Goal: Information Seeking & Learning: Learn about a topic

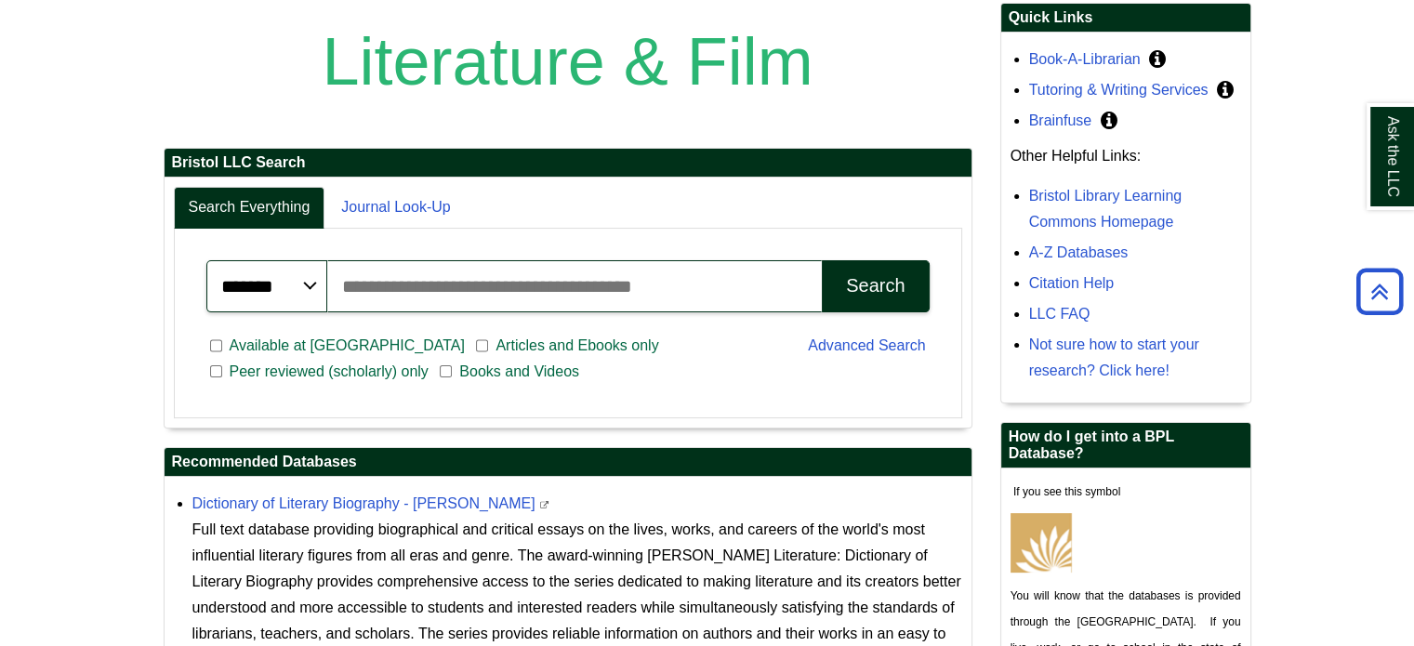
scroll to position [558, 0]
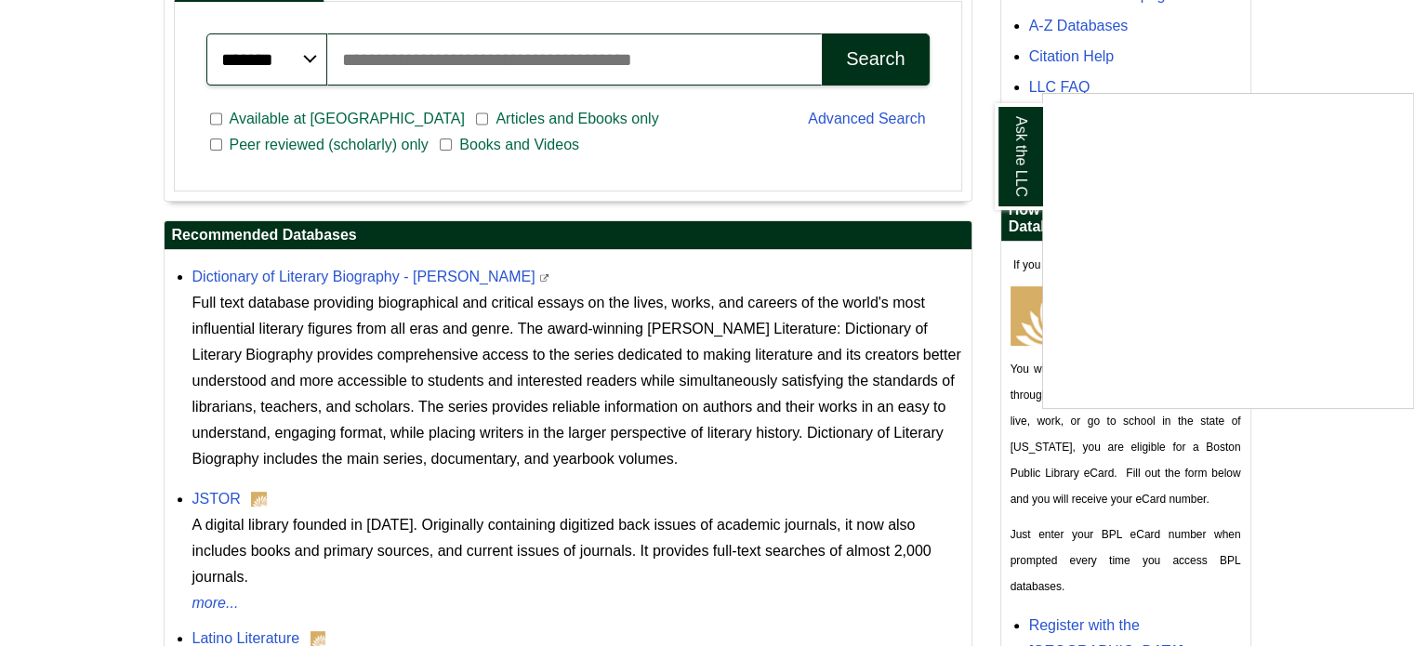
click at [276, 273] on div "Ask the LLC" at bounding box center [707, 323] width 1414 height 646
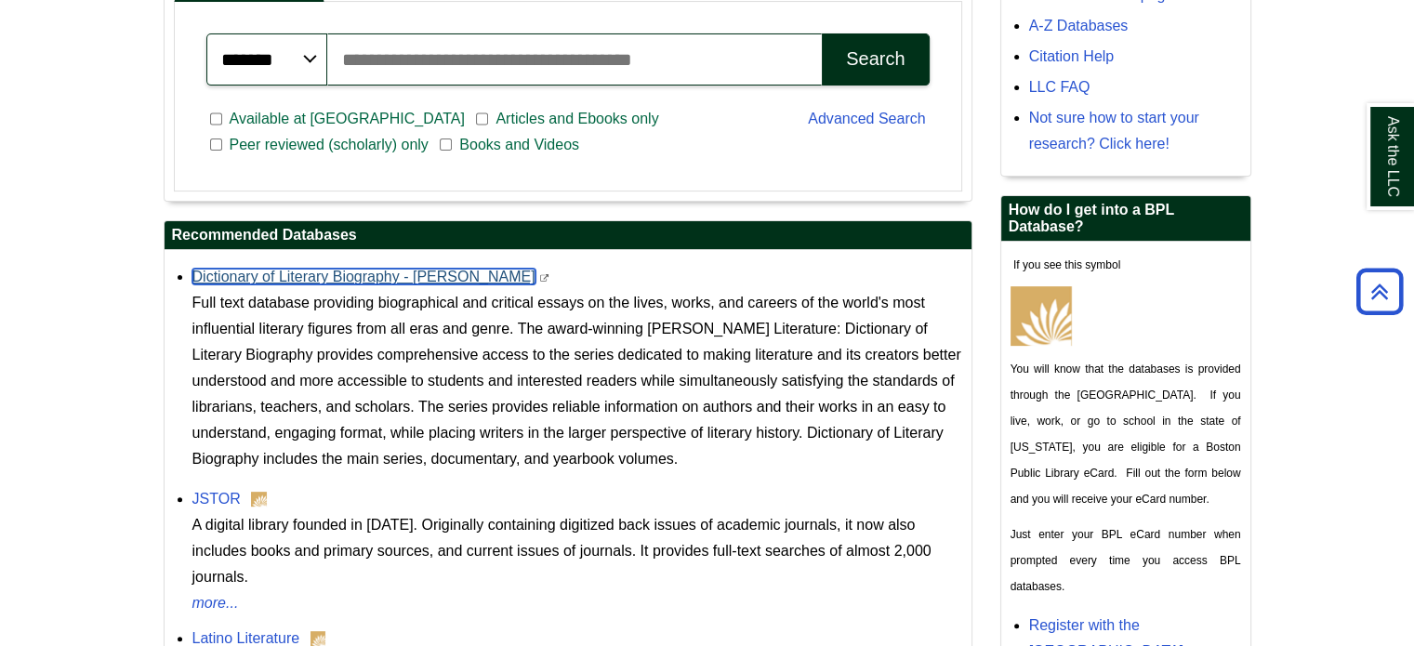
click at [276, 273] on link "Dictionary of Literary Biography - [PERSON_NAME]" at bounding box center [364, 277] width 343 height 16
click at [223, 500] on link "JSTOR" at bounding box center [217, 499] width 48 height 16
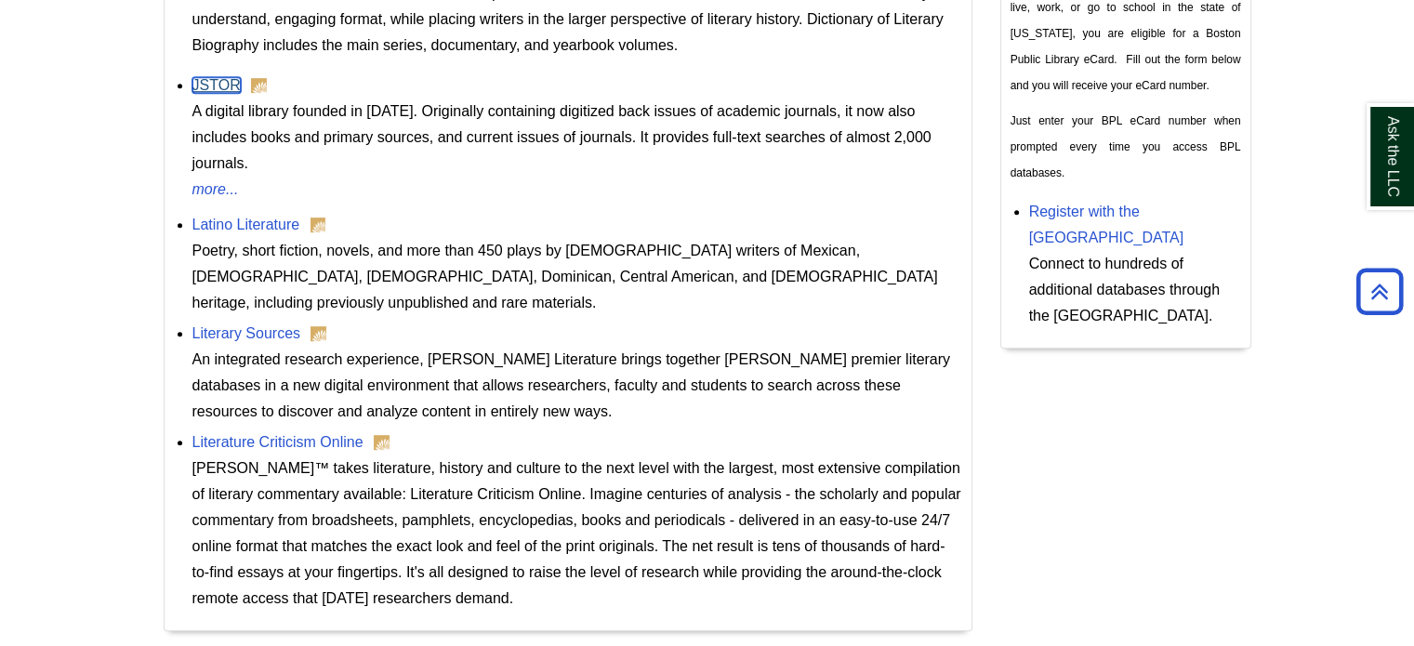
scroll to position [1002, 0]
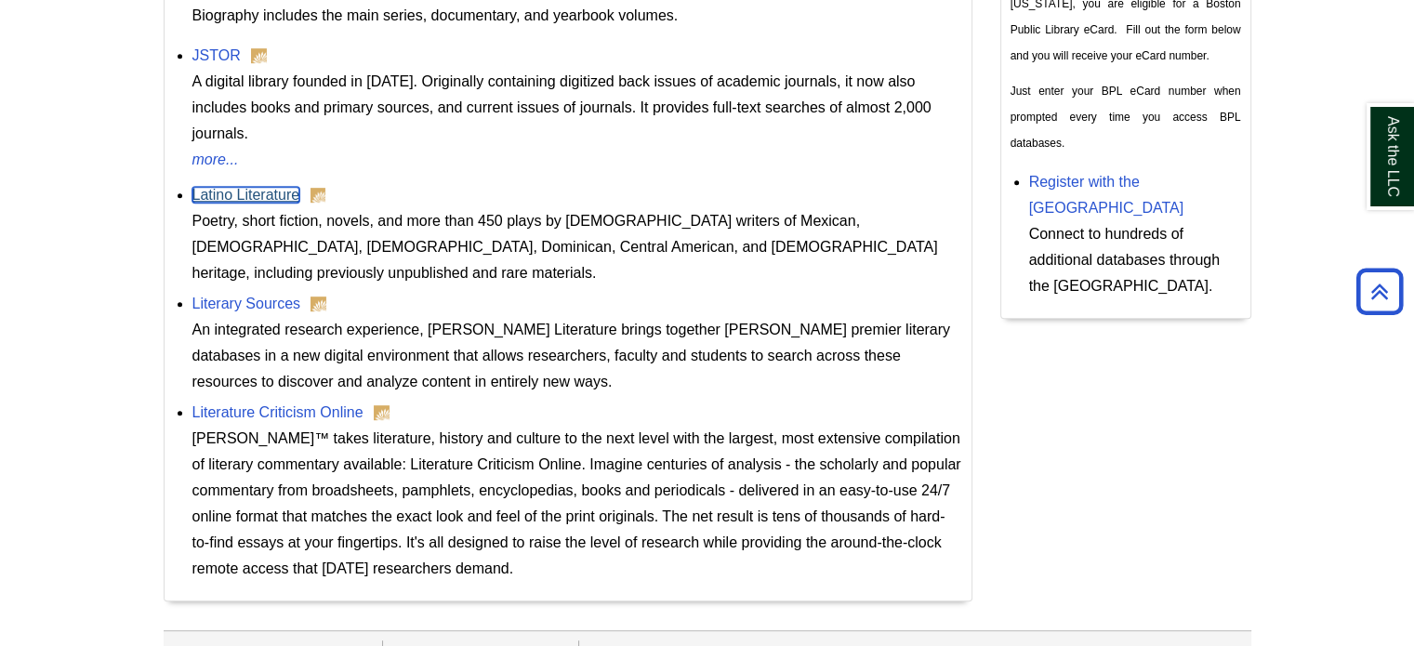
click at [242, 187] on link "Latino Literature" at bounding box center [247, 195] width 108 height 16
click at [261, 296] on link "Literary Sources" at bounding box center [247, 304] width 109 height 16
click at [242, 405] on link "Literature Criticism Online" at bounding box center [278, 413] width 171 height 16
